Goal: Task Accomplishment & Management: Manage account settings

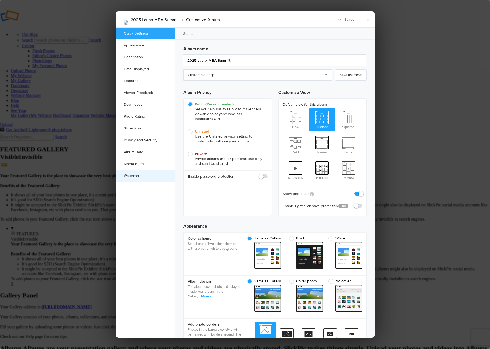
click at [126, 176] on link "Watermark" at bounding box center [145, 176] width 59 height 12
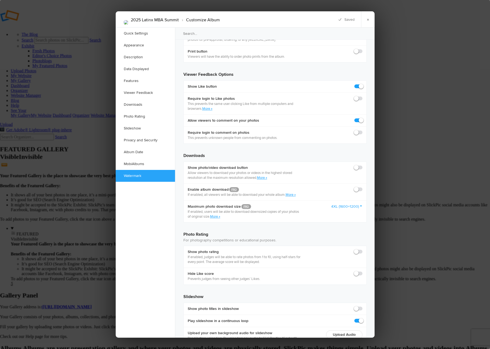
scroll to position [1054, 0]
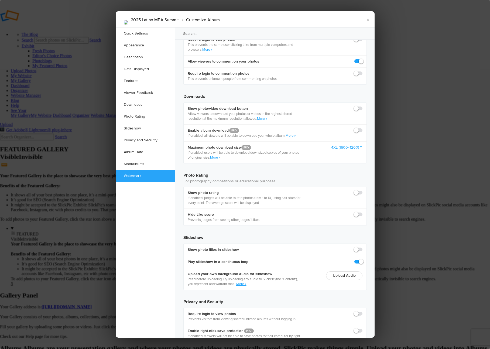
checkbox input "true"
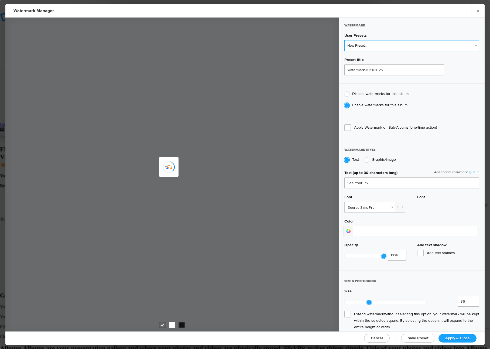
click at [381, 46] on select "New Preset... [DEMOGRAPHIC_DATA] Professionals [DEMOGRAPHIC_DATA] Professionals…" at bounding box center [411, 45] width 135 height 11
type input "See Your Pix"
select select "4: Object"
click at [344, 40] on select "New Preset... [DEMOGRAPHIC_DATA] Professionals [DEMOGRAPHIC_DATA] Professionals…" at bounding box center [411, 45] width 135 height 11
type input "[PERSON_NAME] Logo Only"
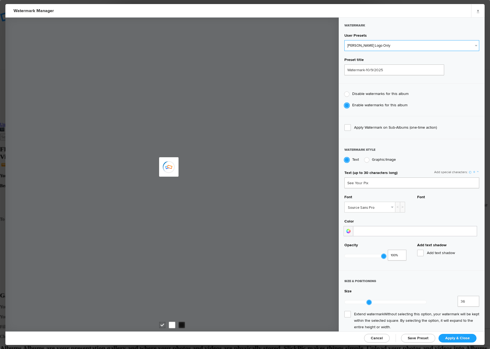
radio input "false"
radio input "true"
type input "43"
radio input "false"
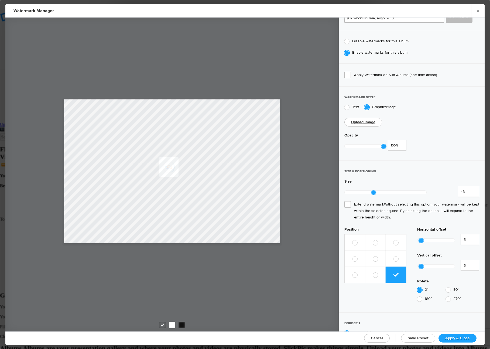
scroll to position [53, 0]
drag, startPoint x: 374, startPoint y: 190, endPoint x: 382, endPoint y: 190, distance: 7.6
click at [382, 190] on div at bounding box center [381, 192] width 5 height 5
type input "55"
click at [379, 190] on div at bounding box center [381, 192] width 5 height 5
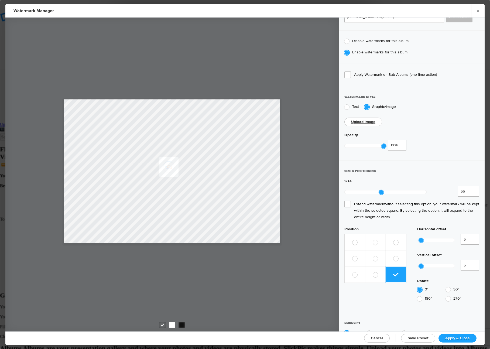
click at [455, 336] on span "Apply & Close" at bounding box center [457, 338] width 25 height 5
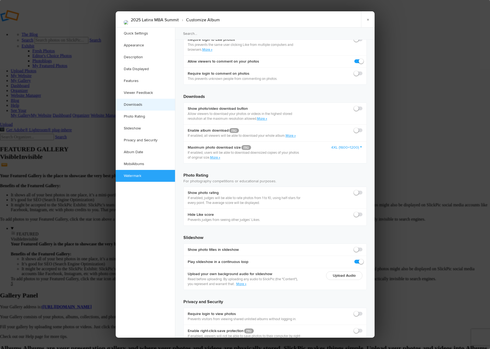
click at [140, 107] on link "Downloads" at bounding box center [145, 105] width 59 height 12
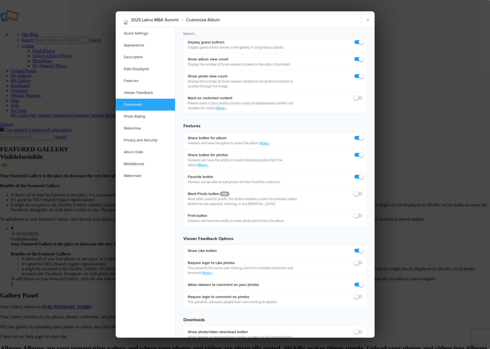
scroll to position [831, 0]
click at [355, 329] on div at bounding box center [358, 331] width 8 height 5
click at [362, 329] on span at bounding box center [362, 329] width 0 height 0
click at [362, 329] on input "checkbox" at bounding box center [362, 329] width 0 height 0
checkbox input "true"
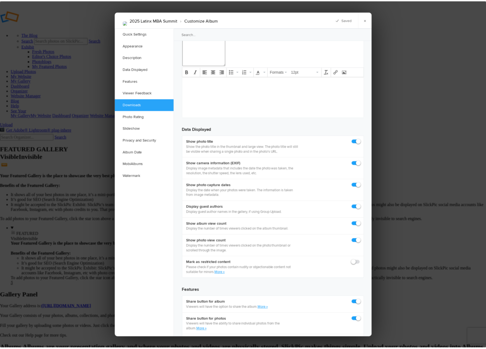
scroll to position [527, 0]
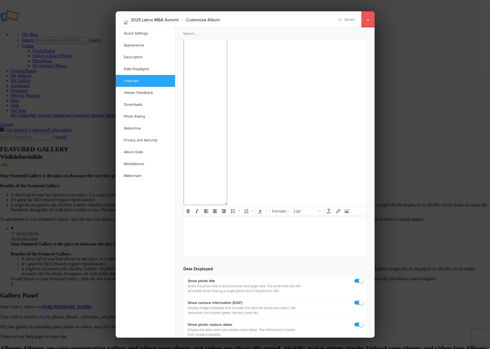
click at [367, 20] on link "×" at bounding box center [367, 19] width 13 height 16
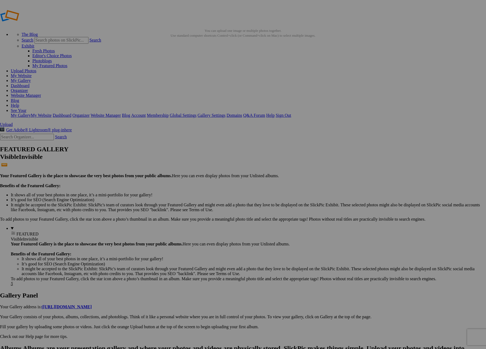
drag, startPoint x: 149, startPoint y: 192, endPoint x: 274, endPoint y: 137, distance: 136.8
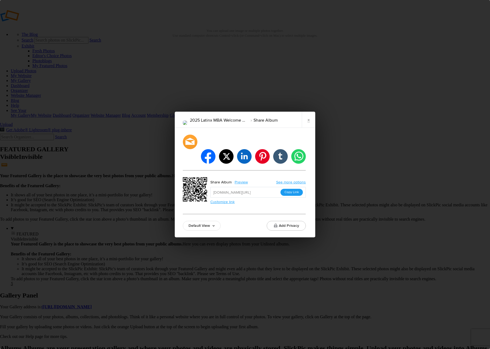
click at [294, 189] on button "Copy Link" at bounding box center [291, 192] width 22 height 7
click at [117, 40] on div "2025 Latinx MBA Welcome Ceremony Share Album × facebook twitter linkedin pinter…" at bounding box center [245, 174] width 490 height 349
click at [310, 128] on link "×" at bounding box center [308, 120] width 13 height 16
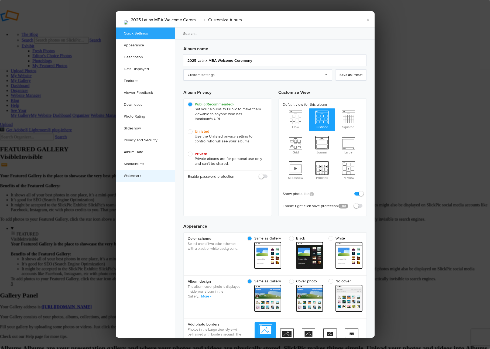
click at [135, 176] on link "Watermark" at bounding box center [145, 176] width 59 height 12
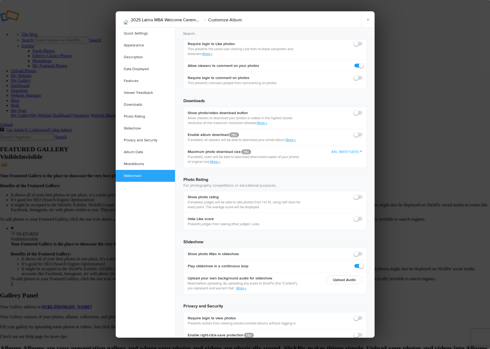
scroll to position [1054, 0]
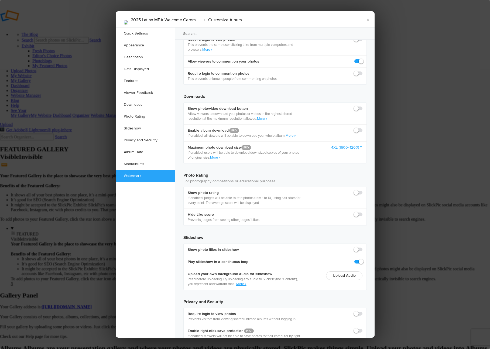
checkbox input "true"
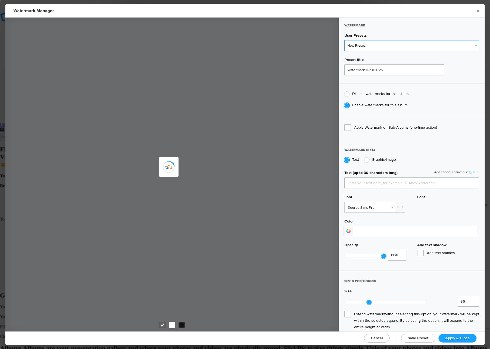
click at [391, 43] on select "New Preset..." at bounding box center [411, 45] width 135 height 11
type input "See Your Pix"
click at [382, 45] on select "New Preset... Latina Professionals Latina Professionals Latina Professionals LP…" at bounding box center [411, 45] width 135 height 11
select select "4: Object"
click at [344, 40] on select "New Preset... Latina Professionals Latina Professionals Latina Professionals LP…" at bounding box center [411, 45] width 135 height 11
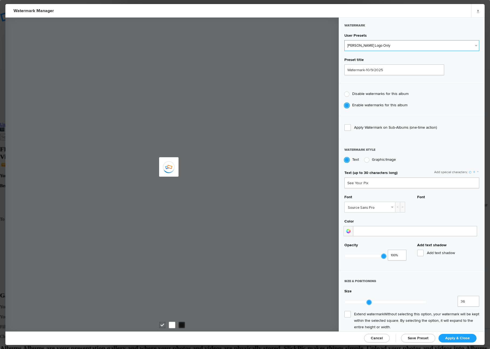
type input "LP White Logo Only"
radio input "false"
radio input "true"
type input "43"
radio input "false"
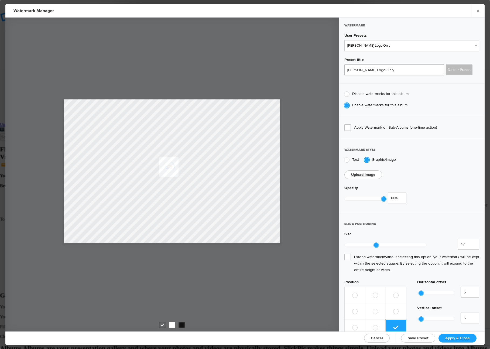
click at [375, 243] on div at bounding box center [376, 245] width 5 height 5
type input "50"
click at [376, 243] on div at bounding box center [376, 245] width 5 height 5
click at [443, 337] on link "Apply & Close" at bounding box center [457, 338] width 38 height 9
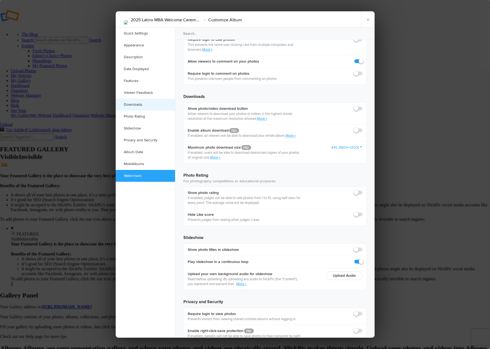
click at [131, 105] on link "Downloads" at bounding box center [145, 105] width 59 height 12
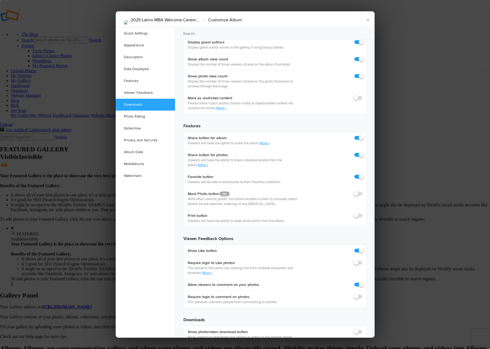
scroll to position [831, 0]
click at [362, 329] on span at bounding box center [362, 329] width 0 height 0
click at [362, 329] on input "checkbox" at bounding box center [362, 329] width 0 height 0
checkbox input "true"
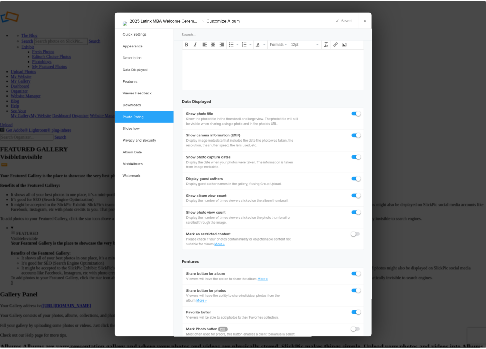
scroll to position [511, 0]
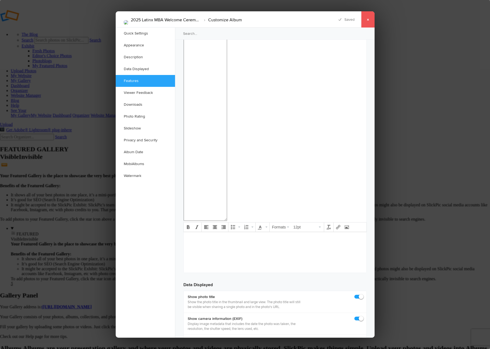
click at [367, 20] on link "×" at bounding box center [367, 19] width 13 height 16
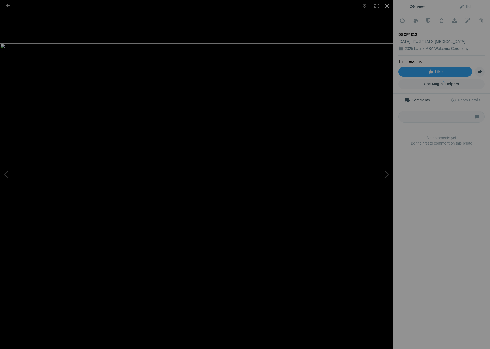
click at [387, 6] on div at bounding box center [387, 6] width 12 height 12
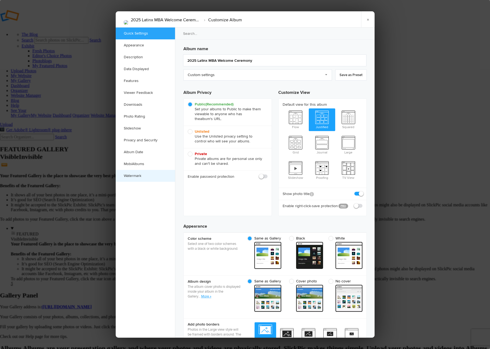
click at [141, 175] on link "Watermark" at bounding box center [145, 176] width 59 height 12
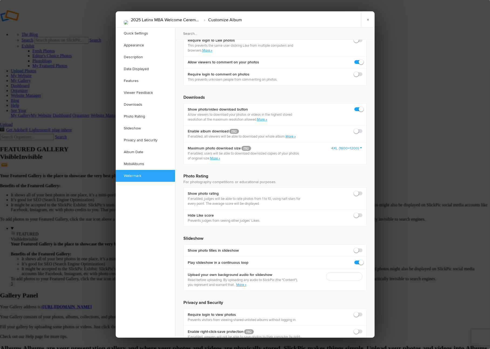
scroll to position [1054, 0]
checkbox input "true"
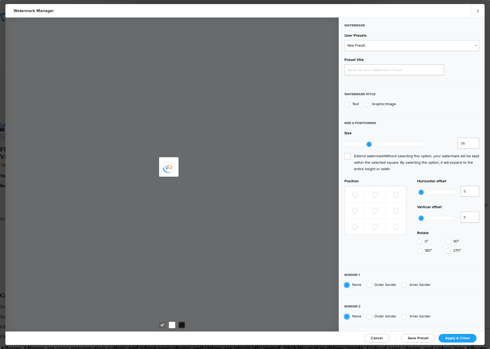
type input "Watermark-10/9/2025"
radio input "true"
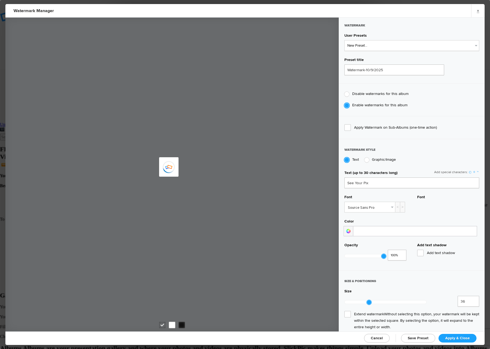
type input "See Your Pix"
click at [375, 46] on select "New Preset... [DEMOGRAPHIC_DATA] Professionals [DEMOGRAPHIC_DATA] Professionals…" at bounding box center [411, 45] width 135 height 11
select select "4: Object"
click at [344, 40] on select "New Preset... [DEMOGRAPHIC_DATA] Professionals [DEMOGRAPHIC_DATA] Professionals…" at bounding box center [411, 45] width 135 height 11
type input "[PERSON_NAME] Logo Only"
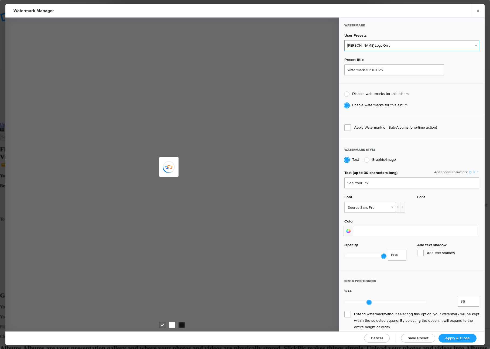
radio input "false"
radio input "true"
type input "43"
radio input "false"
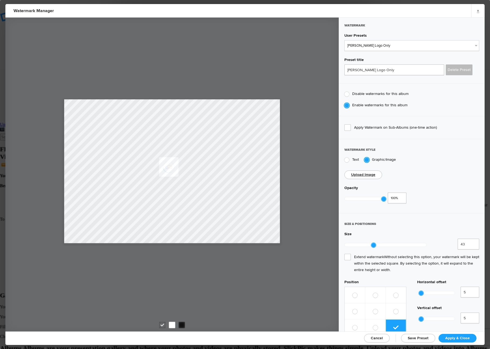
click at [459, 338] on span "Apply & Close" at bounding box center [457, 338] width 25 height 5
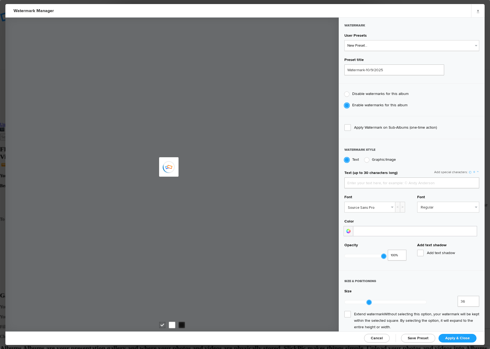
type input "See Your Pix"
type input "[PERSON_NAME] Logo Only"
radio input "false"
radio input "true"
type input "43"
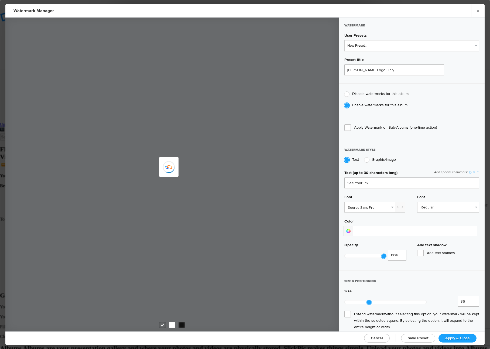
radio input "false"
select select
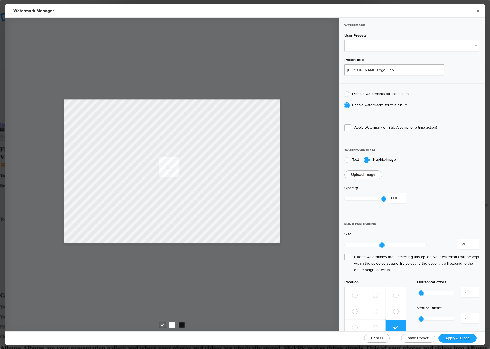
type input "55"
drag, startPoint x: 372, startPoint y: 243, endPoint x: 379, endPoint y: 243, distance: 6.5
click at [379, 243] on div at bounding box center [381, 245] width 5 height 5
click at [455, 337] on span "Apply & Close" at bounding box center [457, 338] width 25 height 5
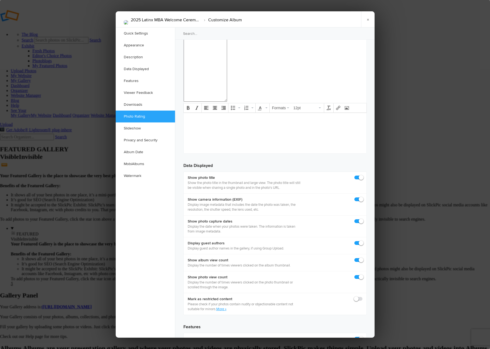
scroll to position [541, 0]
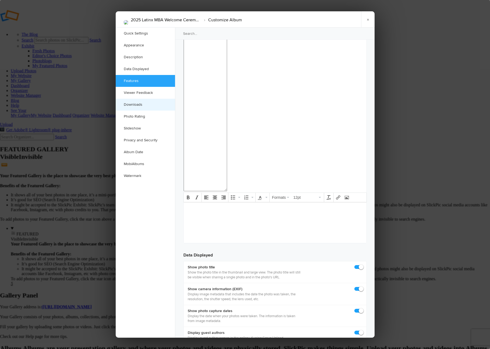
click at [138, 107] on link "Downloads" at bounding box center [145, 105] width 59 height 12
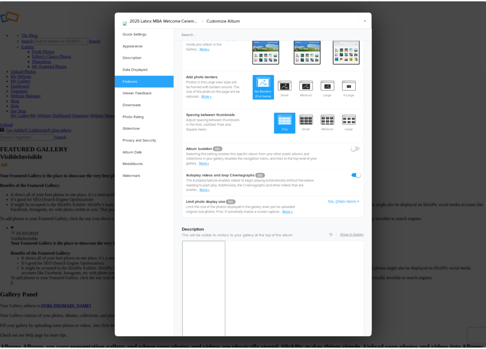
scroll to position [146, 0]
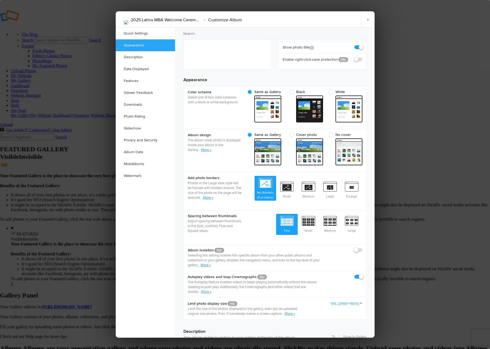
click at [368, 19] on link "×" at bounding box center [367, 19] width 13 height 16
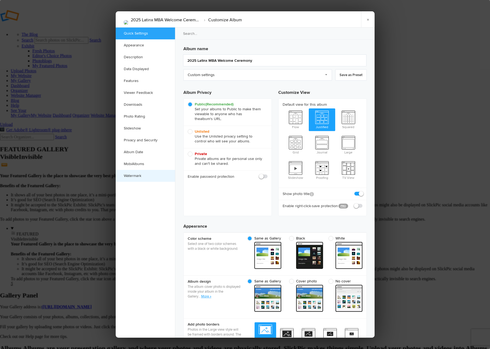
click at [141, 174] on link "Watermark" at bounding box center [145, 176] width 59 height 12
checkbox input "true"
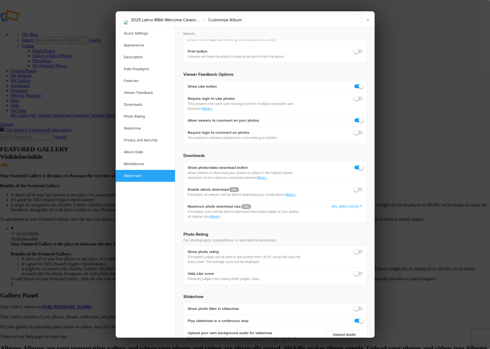
scroll to position [1054, 0]
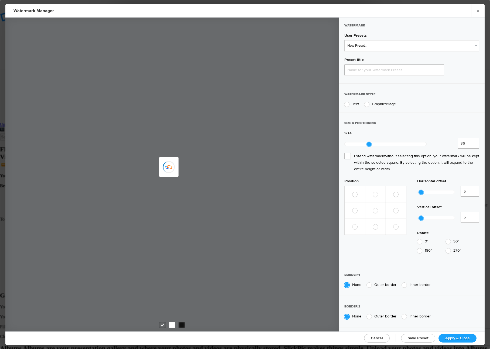
type input "Watermark-10/9/2025"
radio input "true"
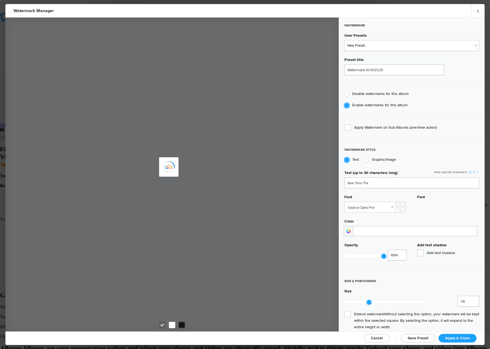
type input "See Your Pix"
type input "[PERSON_NAME] Logo Only"
radio input "false"
radio input "true"
type input "55"
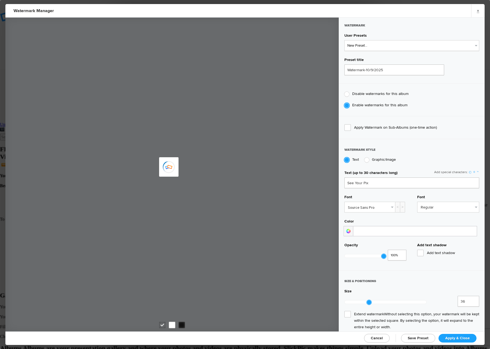
radio input "false"
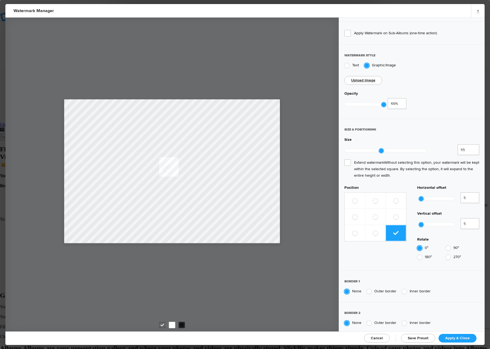
scroll to position [122, 0]
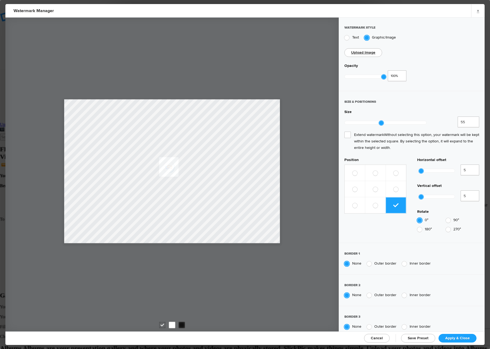
click at [381, 336] on span "Cancel" at bounding box center [377, 338] width 12 height 5
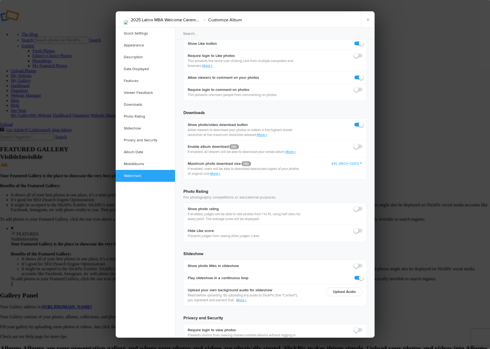
scroll to position [959, 0]
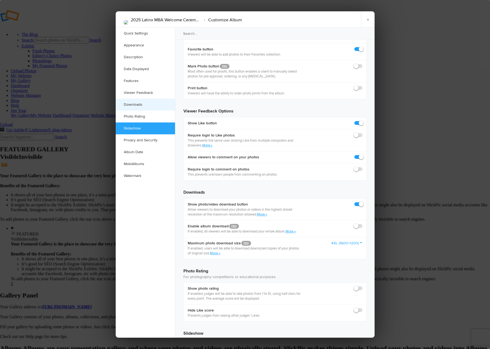
click at [137, 105] on link "Downloads" at bounding box center [145, 105] width 59 height 12
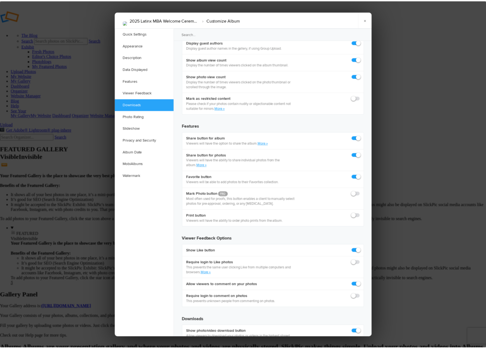
scroll to position [831, 0]
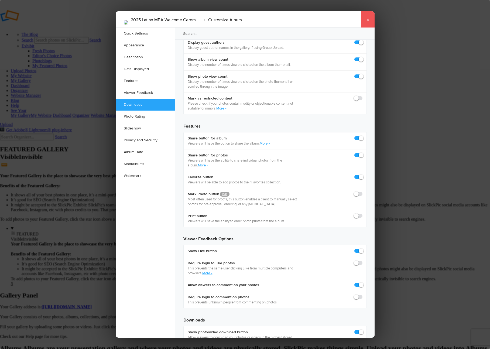
click at [363, 16] on link "×" at bounding box center [367, 19] width 13 height 16
